Goal: Navigation & Orientation: Find specific page/section

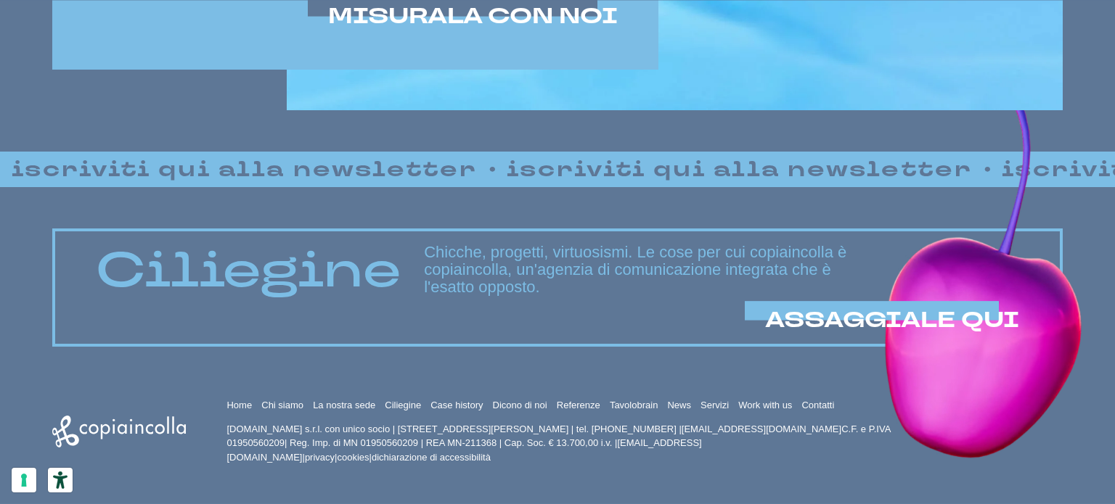
scroll to position [1063, 0]
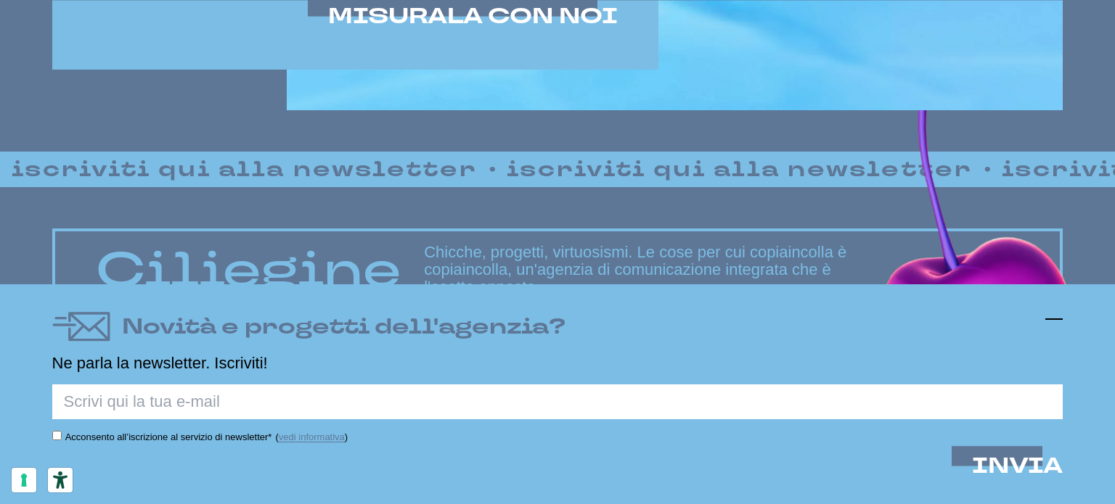
click at [1053, 316] on icon at bounding box center [1053, 319] width 17 height 17
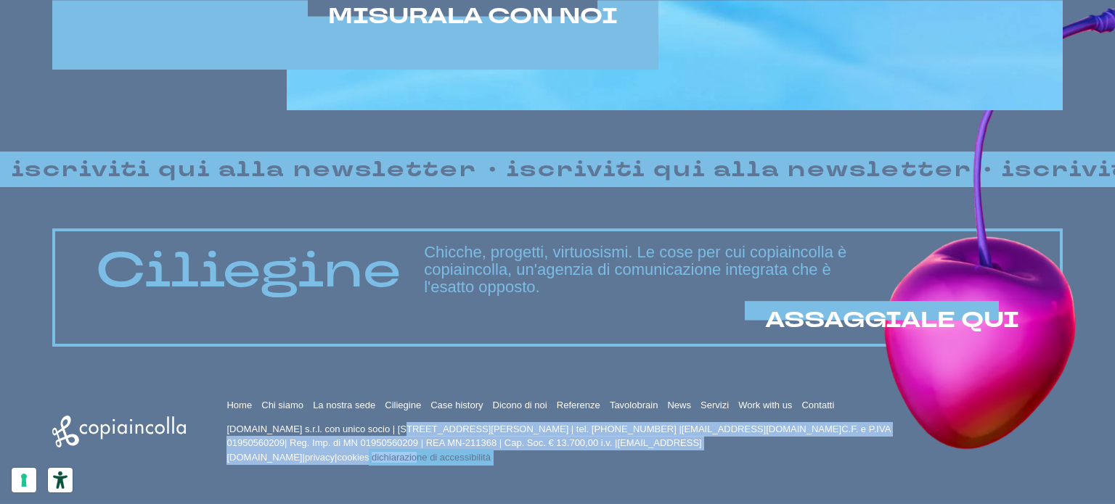
drag, startPoint x: 321, startPoint y: 426, endPoint x: 874, endPoint y: 442, distance: 553.3
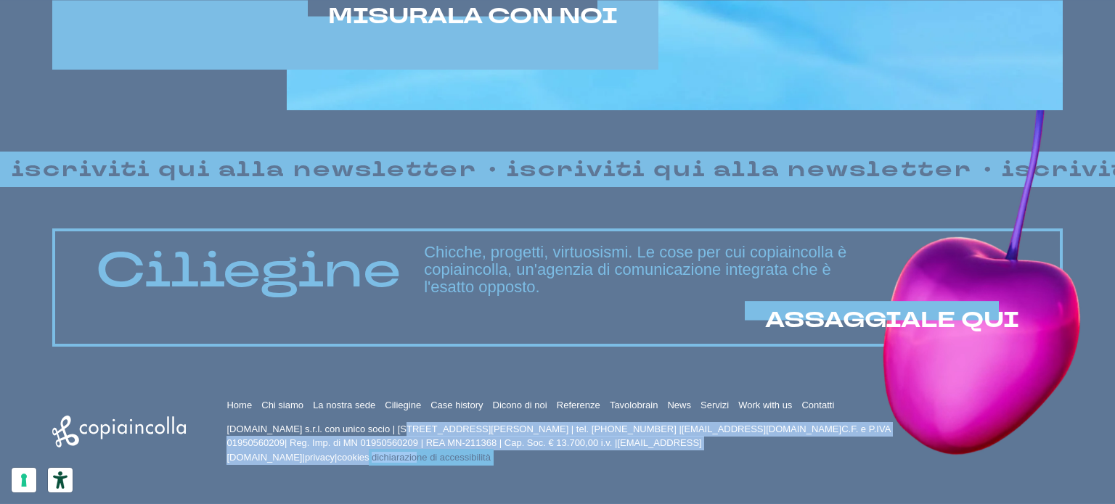
click at [864, 442] on p "copiaincolla.com s.r.l. con unico socio | via Bachelet, 12 | 46051 San Giorgio …" at bounding box center [560, 443] width 669 height 43
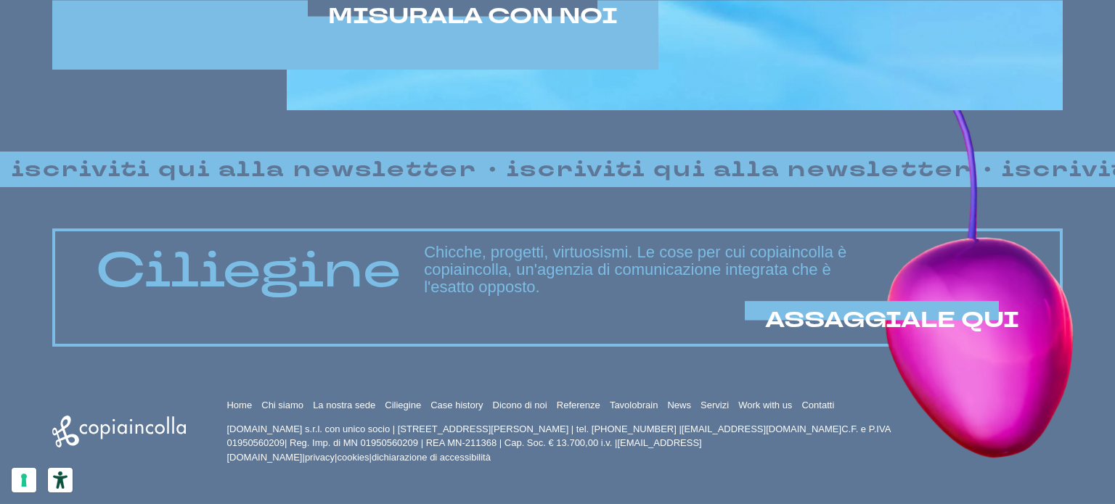
click at [883, 442] on p "copiaincolla.com s.r.l. con unico socio | via Bachelet, 12 | 46051 San Giorgio …" at bounding box center [560, 443] width 669 height 43
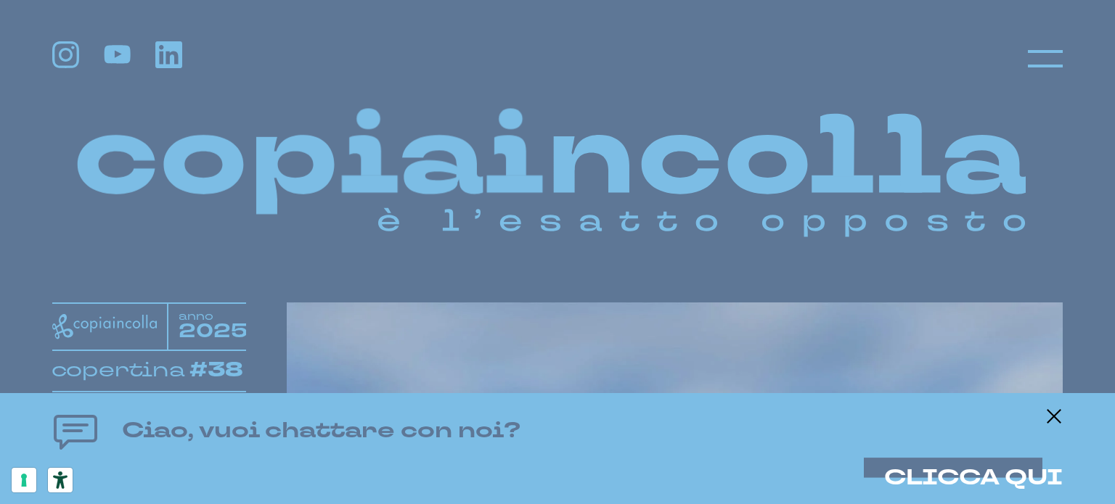
scroll to position [0, 0]
click at [1042, 69] on icon at bounding box center [1045, 58] width 35 height 35
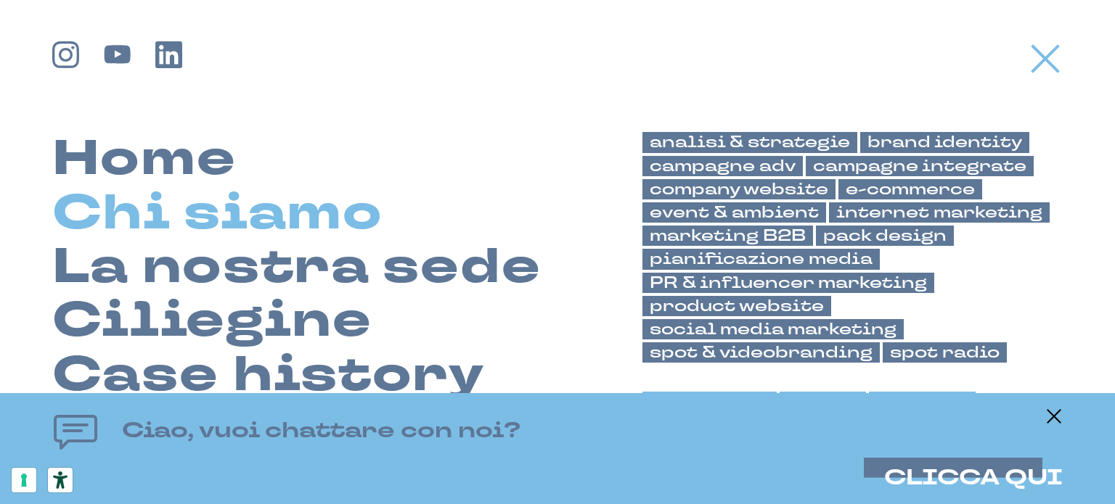
click at [341, 212] on link "Chi siamo" at bounding box center [217, 214] width 331 height 54
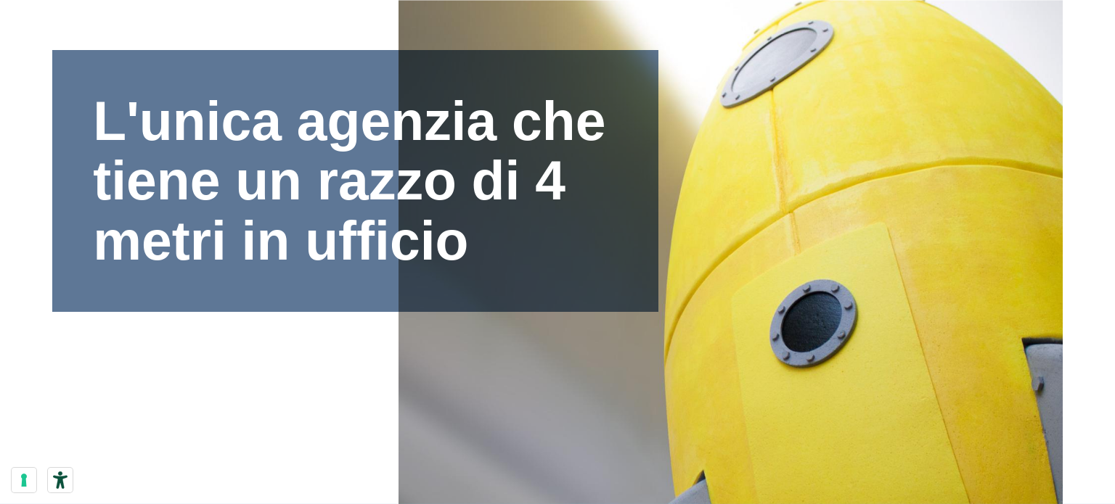
scroll to position [218, 0]
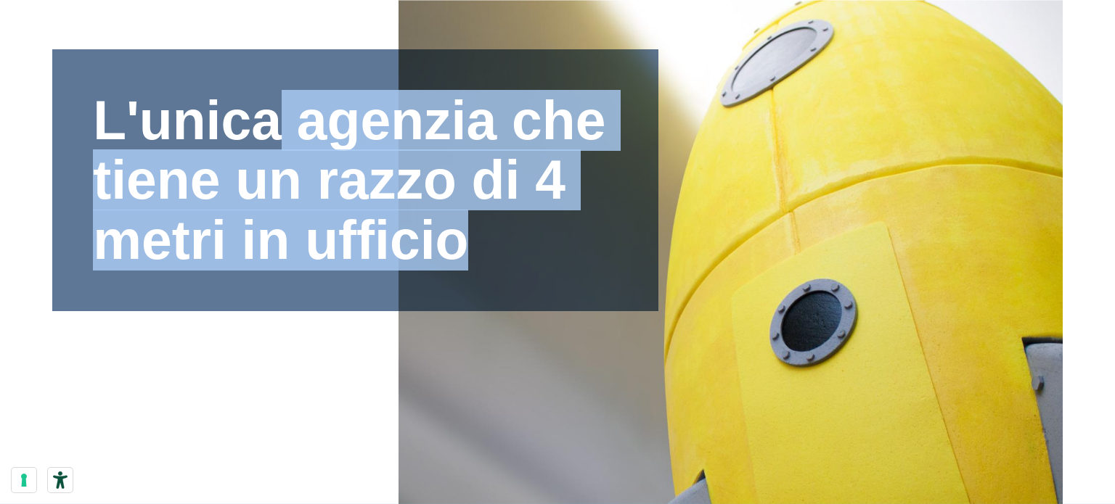
drag, startPoint x: 578, startPoint y: 112, endPoint x: 560, endPoint y: 241, distance: 130.4
click at [560, 241] on h1 "L'unica agenzia che tiene un razzo di 4 metri in ufficio" at bounding box center [355, 181] width 525 height 180
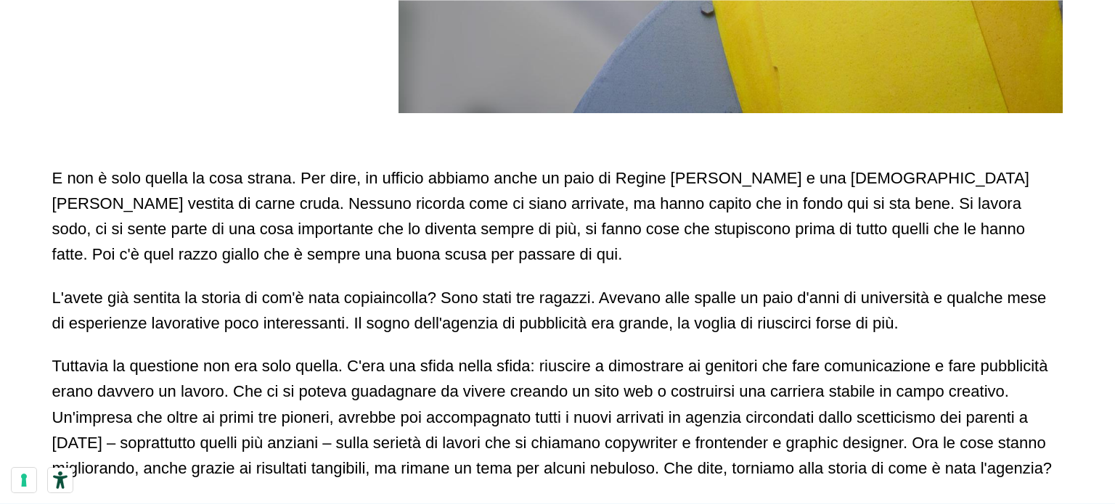
scroll to position [726, 0]
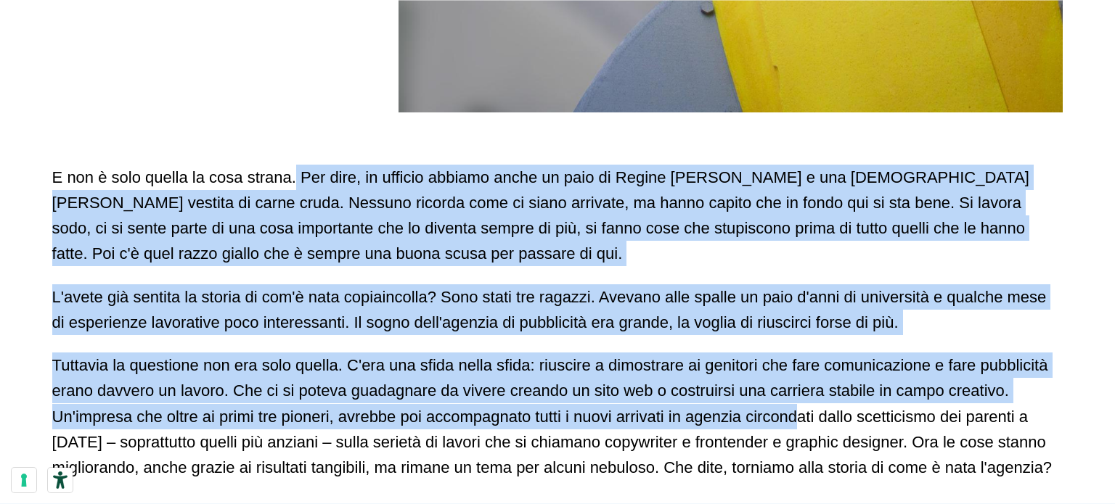
drag, startPoint x: 297, startPoint y: 167, endPoint x: 801, endPoint y: 411, distance: 559.6
click at [801, 411] on div "E non è solo quella la cosa strana. Per dire, in ufficio abbiamo anche un paio …" at bounding box center [557, 477] width 1011 height 624
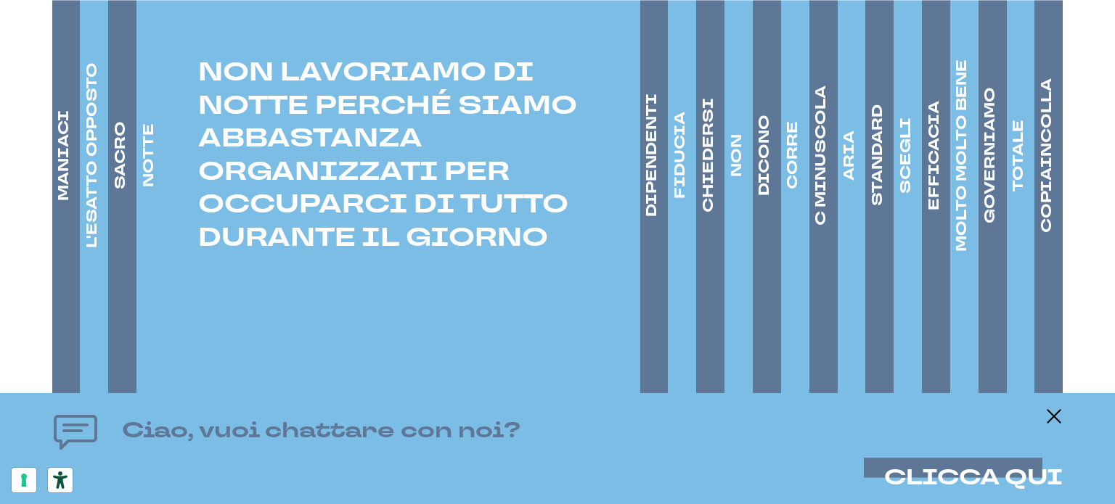
scroll to position [2322, 0]
